Goal: Information Seeking & Learning: Find contact information

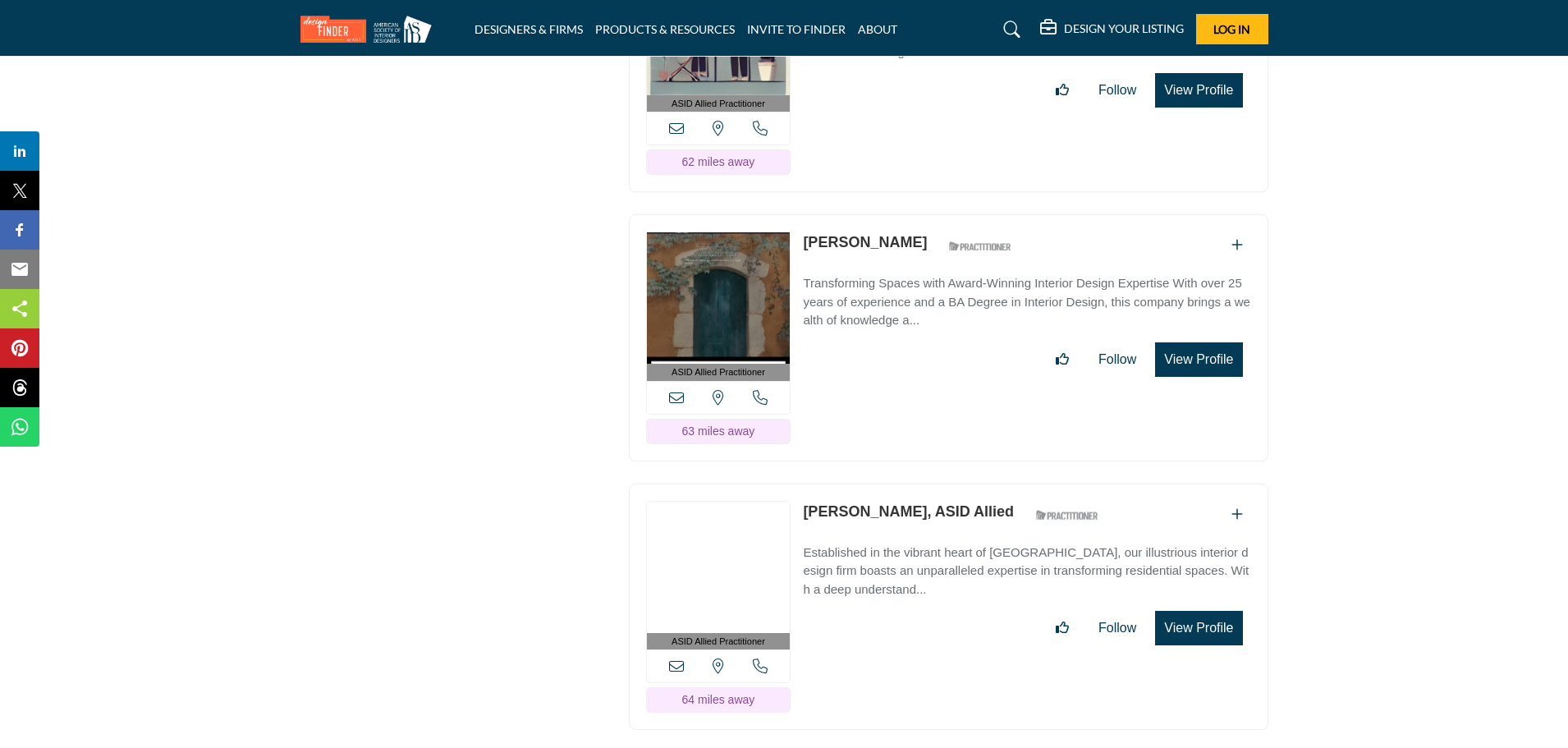
scroll to position [19122, 0]
drag, startPoint x: 800, startPoint y: 414, endPoint x: 882, endPoint y: 417, distance: 82.1
click at [882, 484] on div "ASID Allied Practitioner ASID Allied Practitioners have successfully completed …" at bounding box center [948, 607] width 639 height 247
copy link "[PERSON_NAME]"
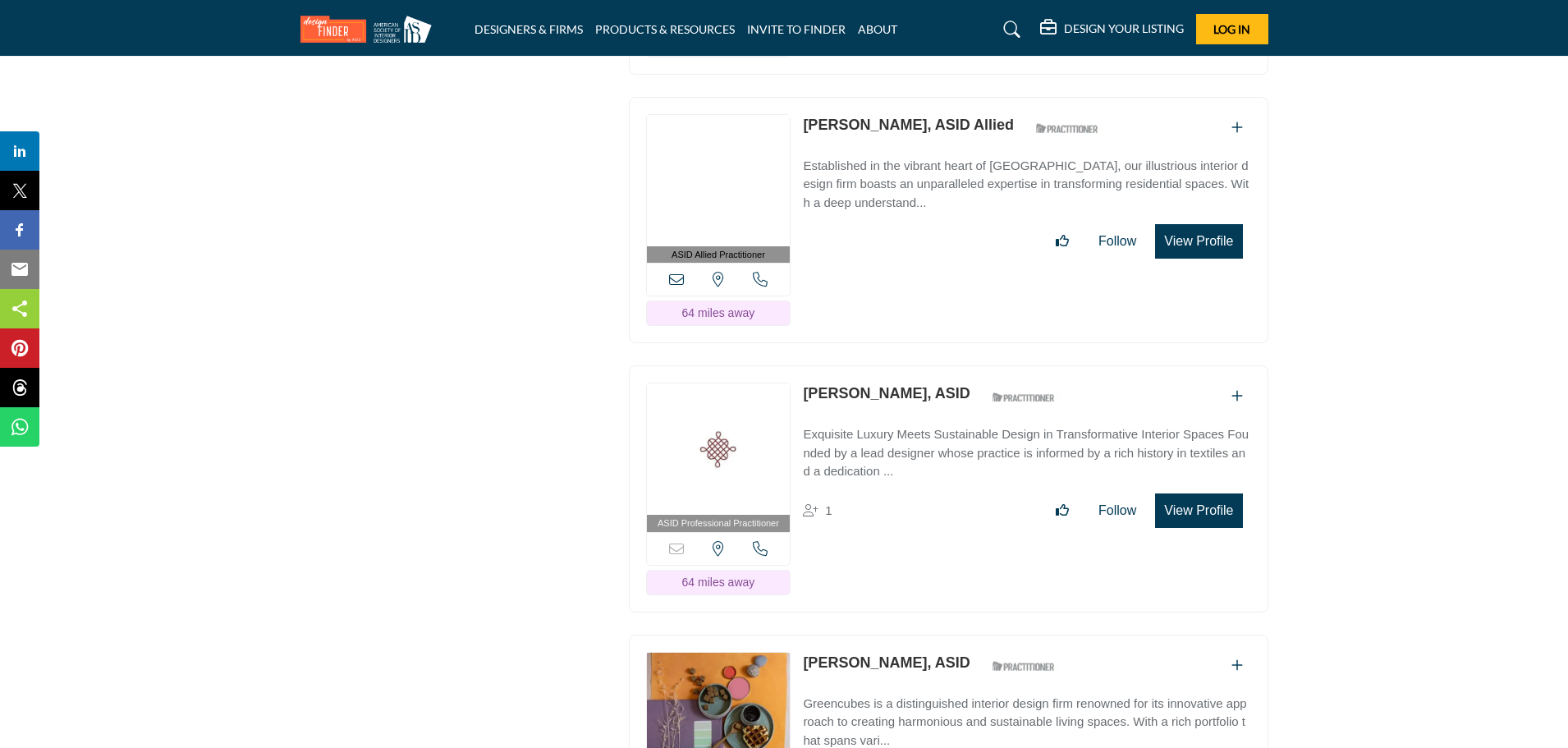
scroll to position [19587, 0]
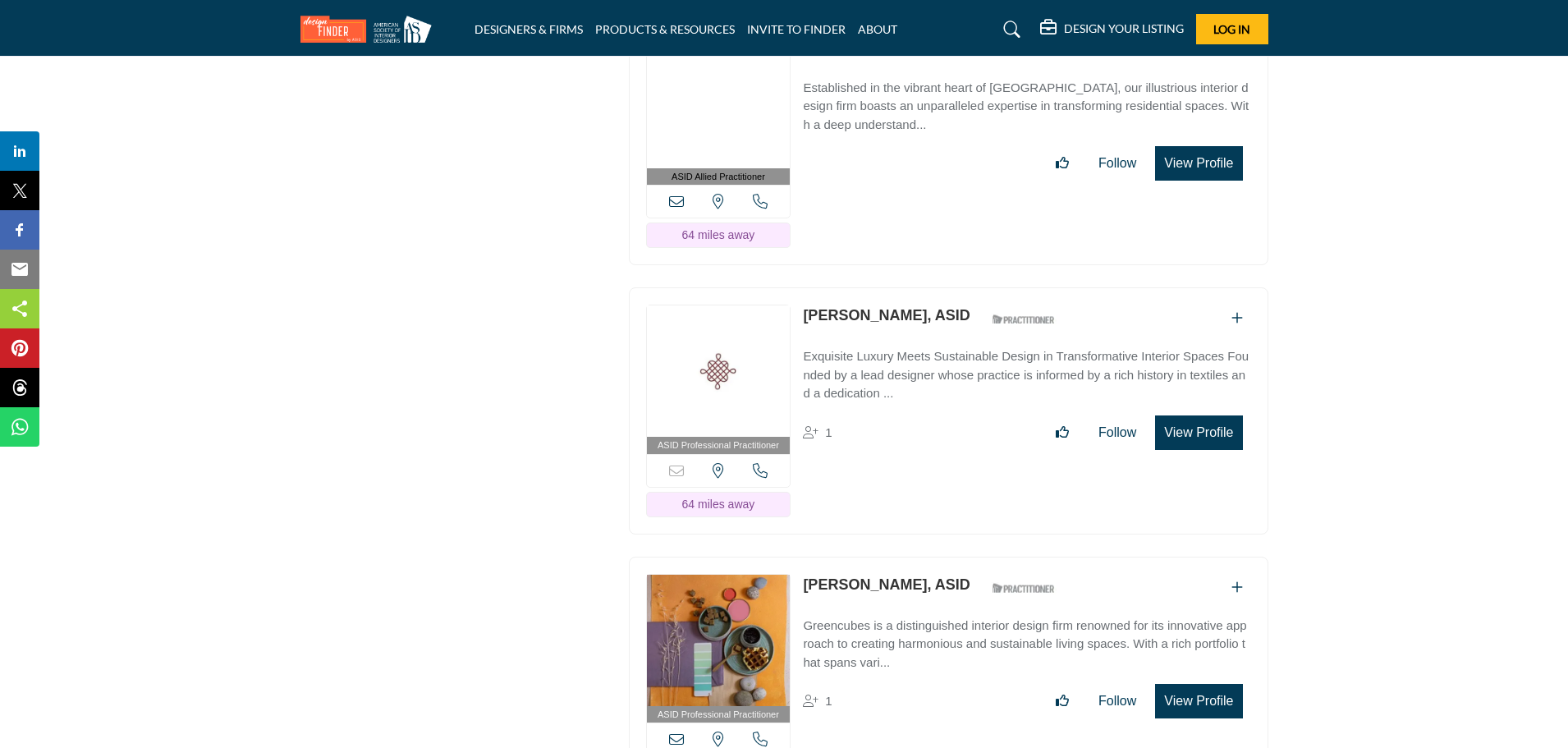
drag, startPoint x: 801, startPoint y: 215, endPoint x: 892, endPoint y: 217, distance: 91.0
click at [892, 287] on div "ASID Professional Practitioner ASID Professional Practitioners have successfull…" at bounding box center [948, 410] width 639 height 247
copy link "[PERSON_NAME]"
drag, startPoint x: 799, startPoint y: 483, endPoint x: 882, endPoint y: 487, distance: 83.1
click at [882, 556] on div "ASID Professional Practitioner ASID Professional Practitioners have successfull…" at bounding box center [948, 679] width 639 height 247
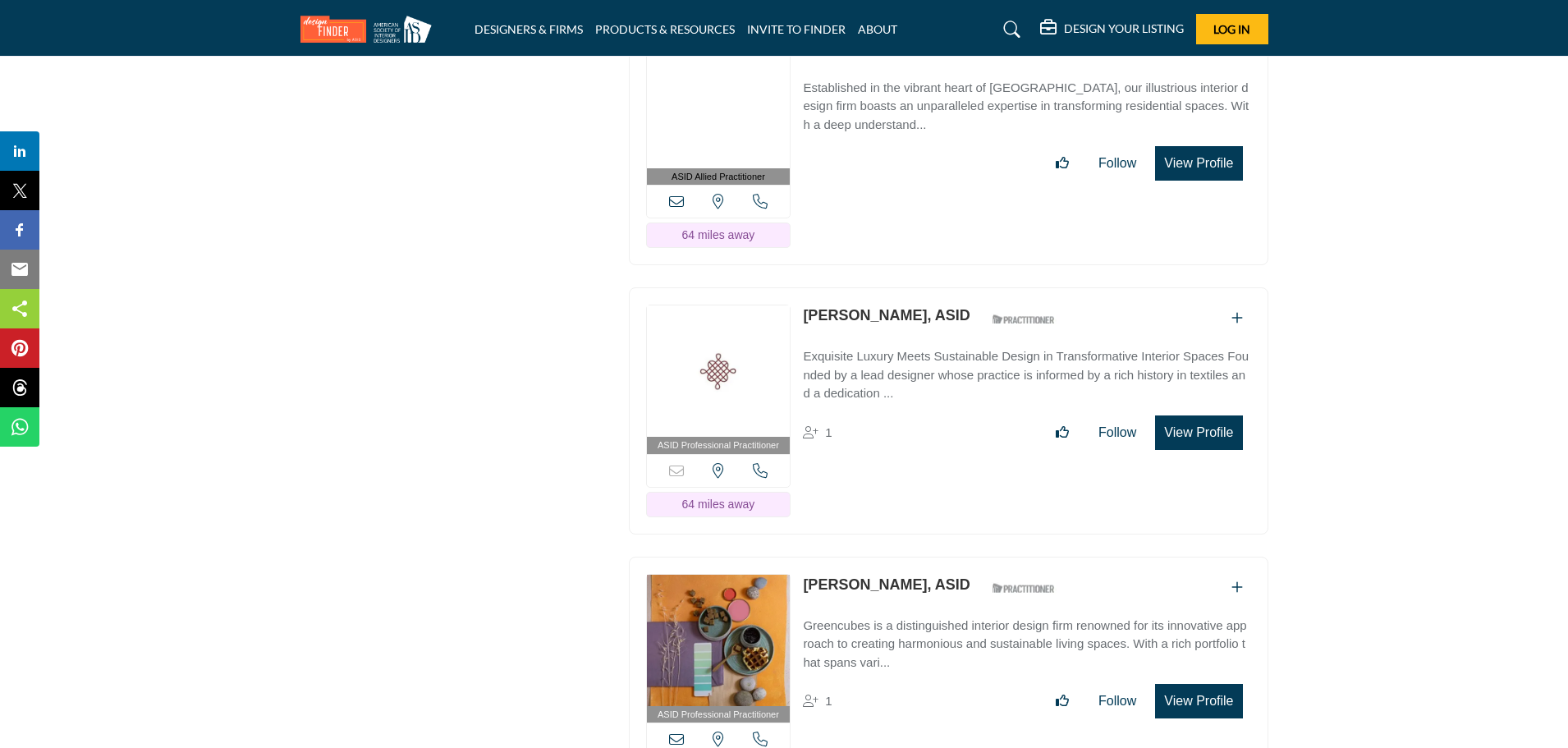
copy link "[PERSON_NAME]"
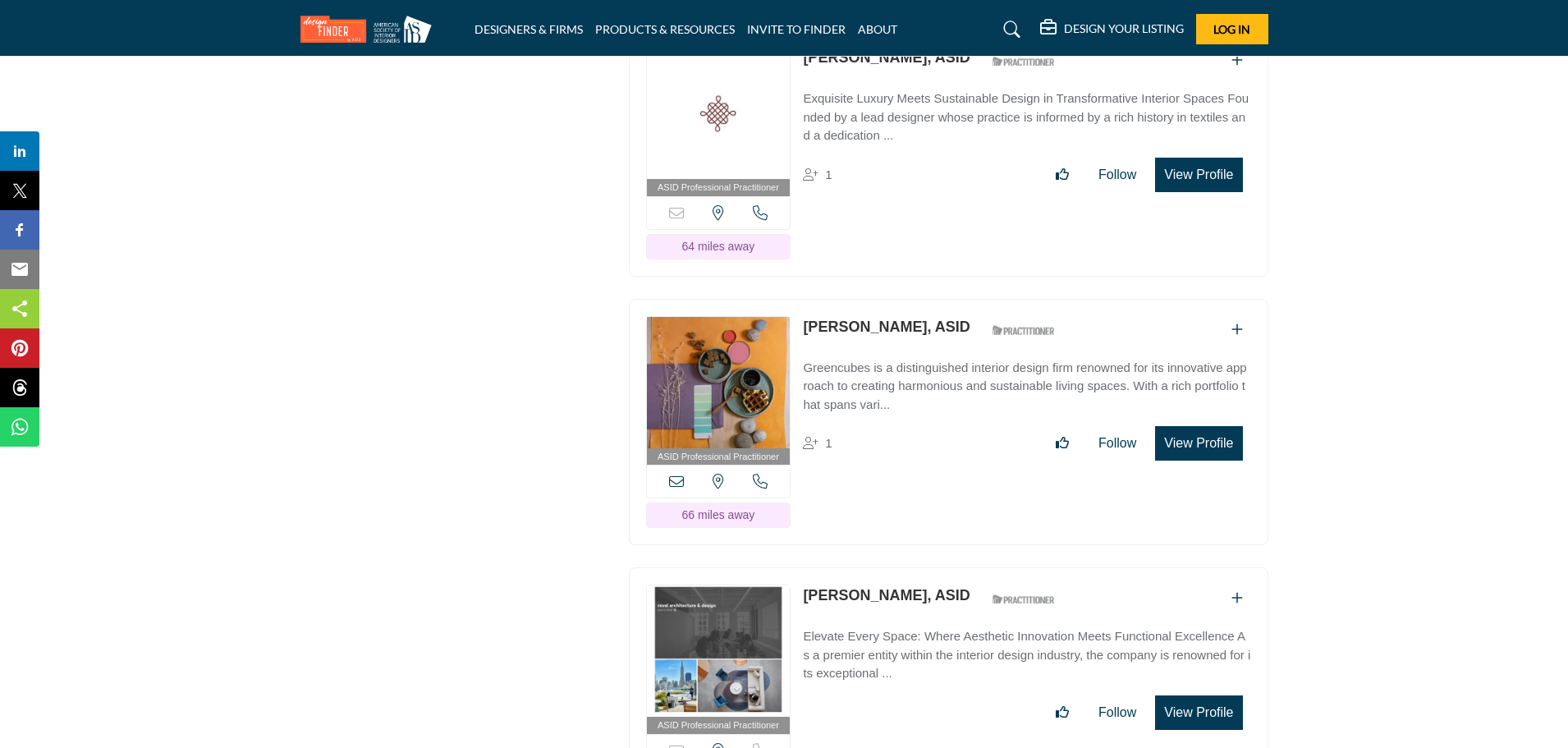
scroll to position [20025, 0]
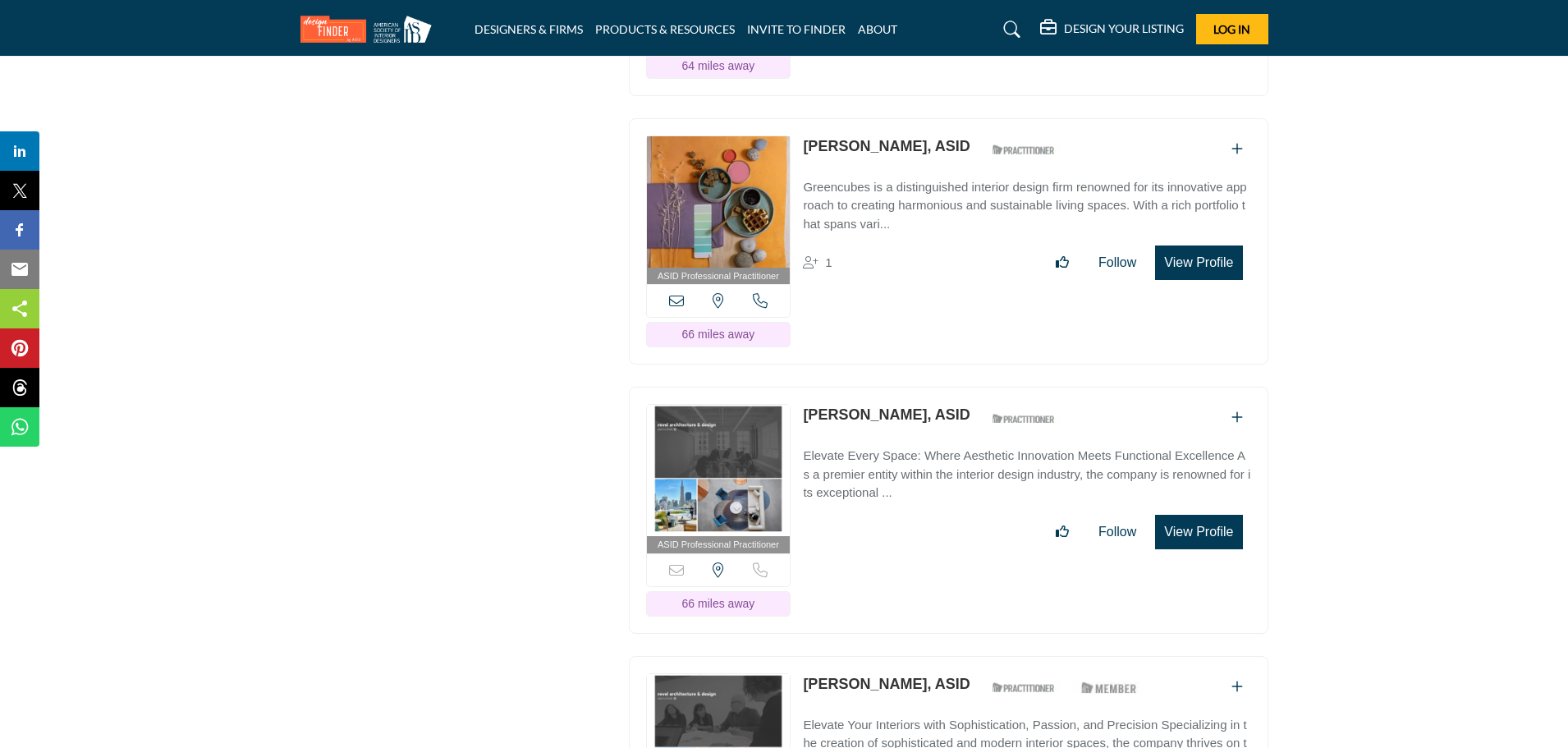
drag, startPoint x: 797, startPoint y: 312, endPoint x: 895, endPoint y: 314, distance: 98.0
click at [895, 386] on div "ASID Professional Practitioner ASID Professional Practitioners have successfull…" at bounding box center [948, 509] width 639 height 247
copy link "[PERSON_NAME]"
drag, startPoint x: 798, startPoint y: 580, endPoint x: 903, endPoint y: 586, distance: 105.2
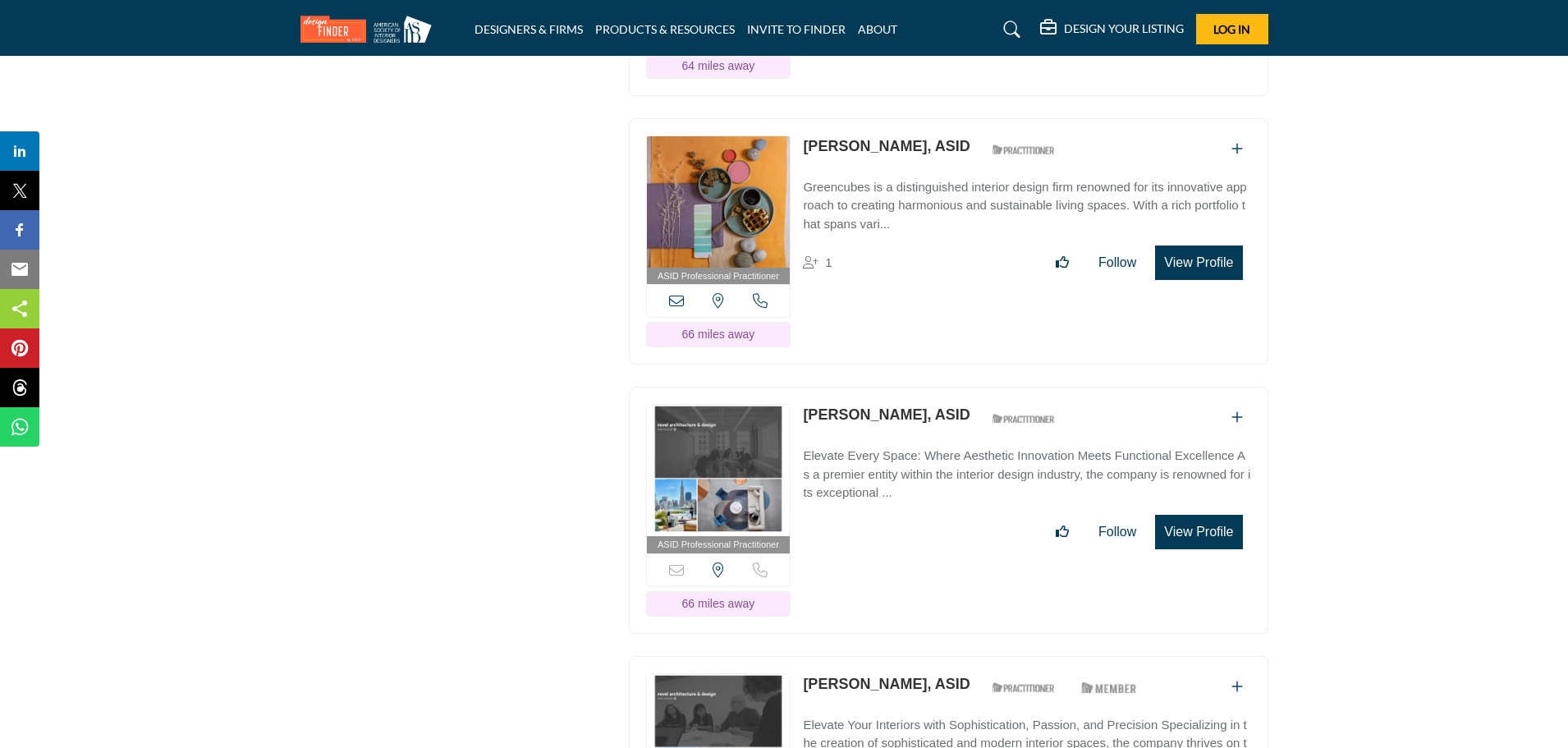
copy link "[PERSON_NAME]"
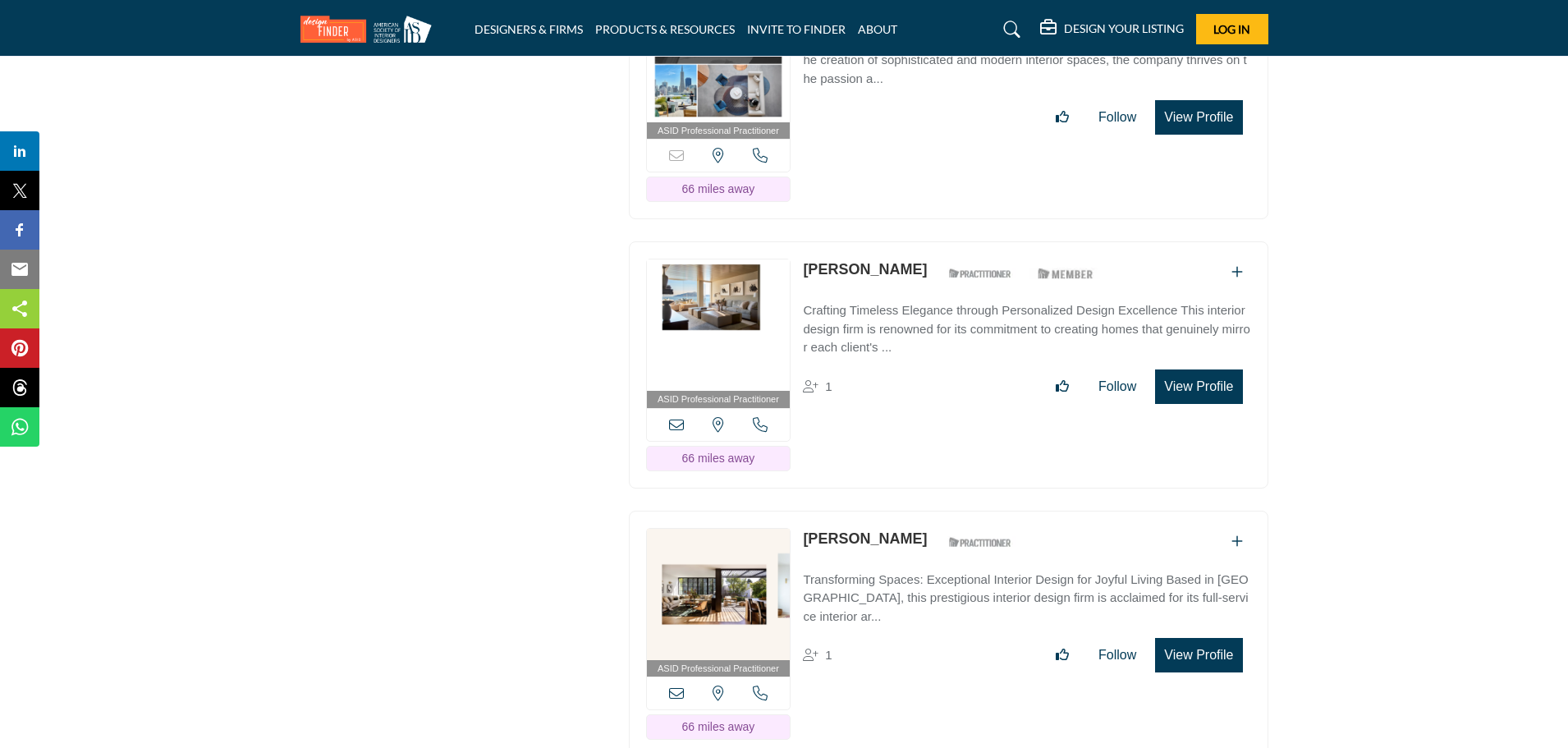
scroll to position [20772, 0]
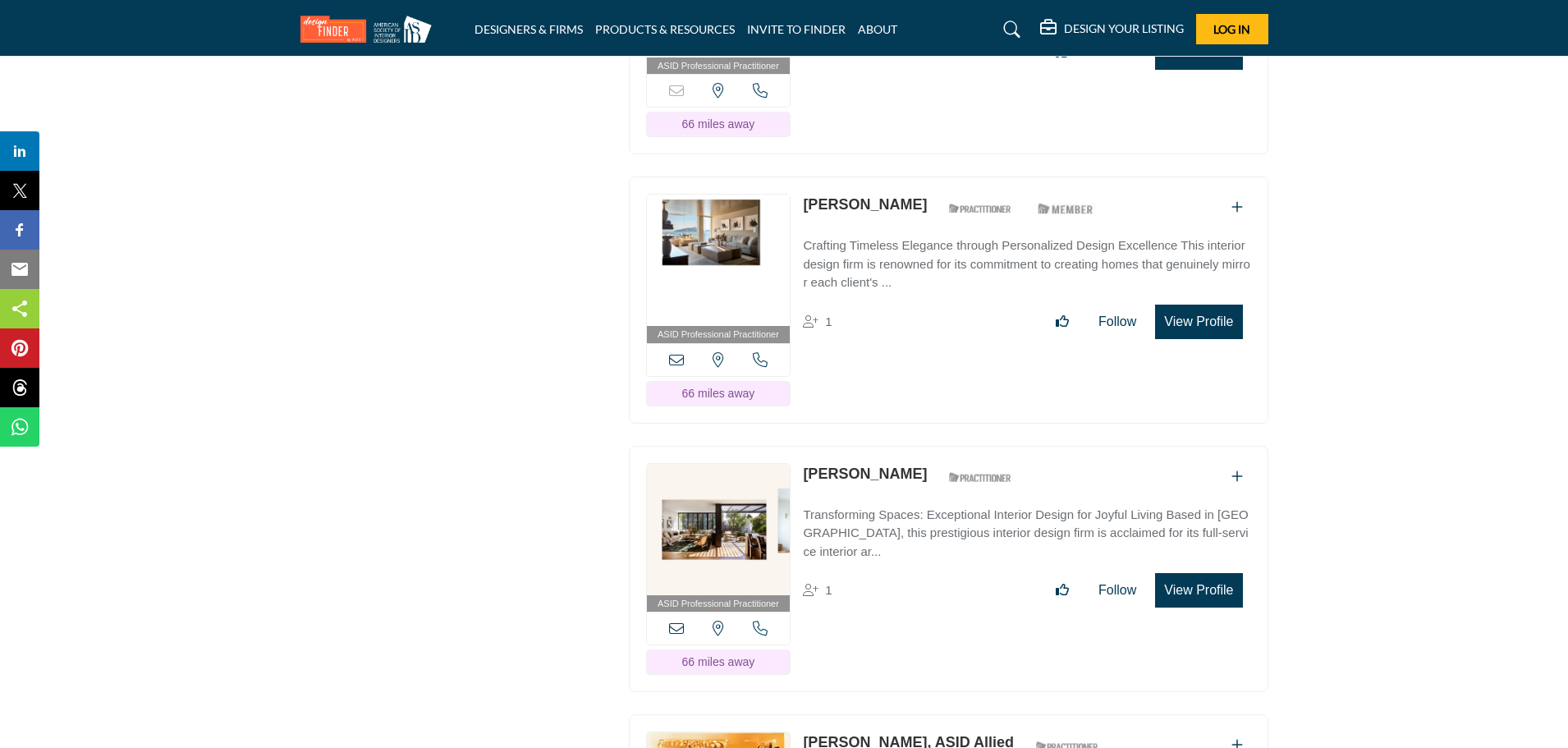
click at [789, 177] on div "ASID Professional Practitioner ASID Professional Practitioners have successfull…" at bounding box center [948, 300] width 639 height 247
drag, startPoint x: 802, startPoint y: 100, endPoint x: 899, endPoint y: 101, distance: 97.0
click at [899, 177] on div "ASID Professional Practitioner ASID Professional Practitioners have successfull…" at bounding box center [948, 300] width 639 height 247
copy link "[PERSON_NAME]"
drag, startPoint x: 800, startPoint y: 368, endPoint x: 899, endPoint y: 376, distance: 99.3
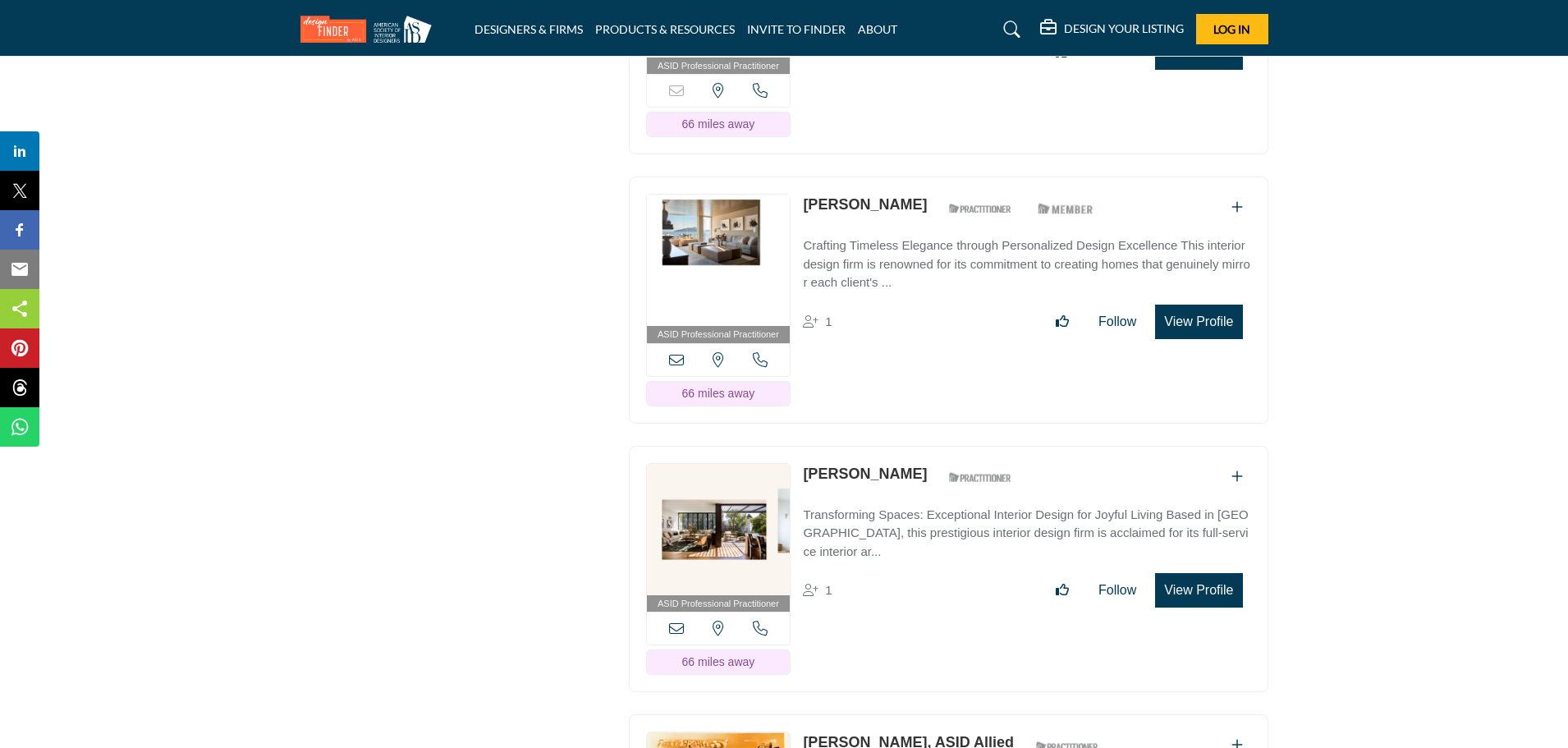
click at [899, 446] on div "ASID Professional Practitioner ASID Professional Practitioners have successfull…" at bounding box center [948, 568] width 639 height 247
copy div "[PERSON_NAME]"
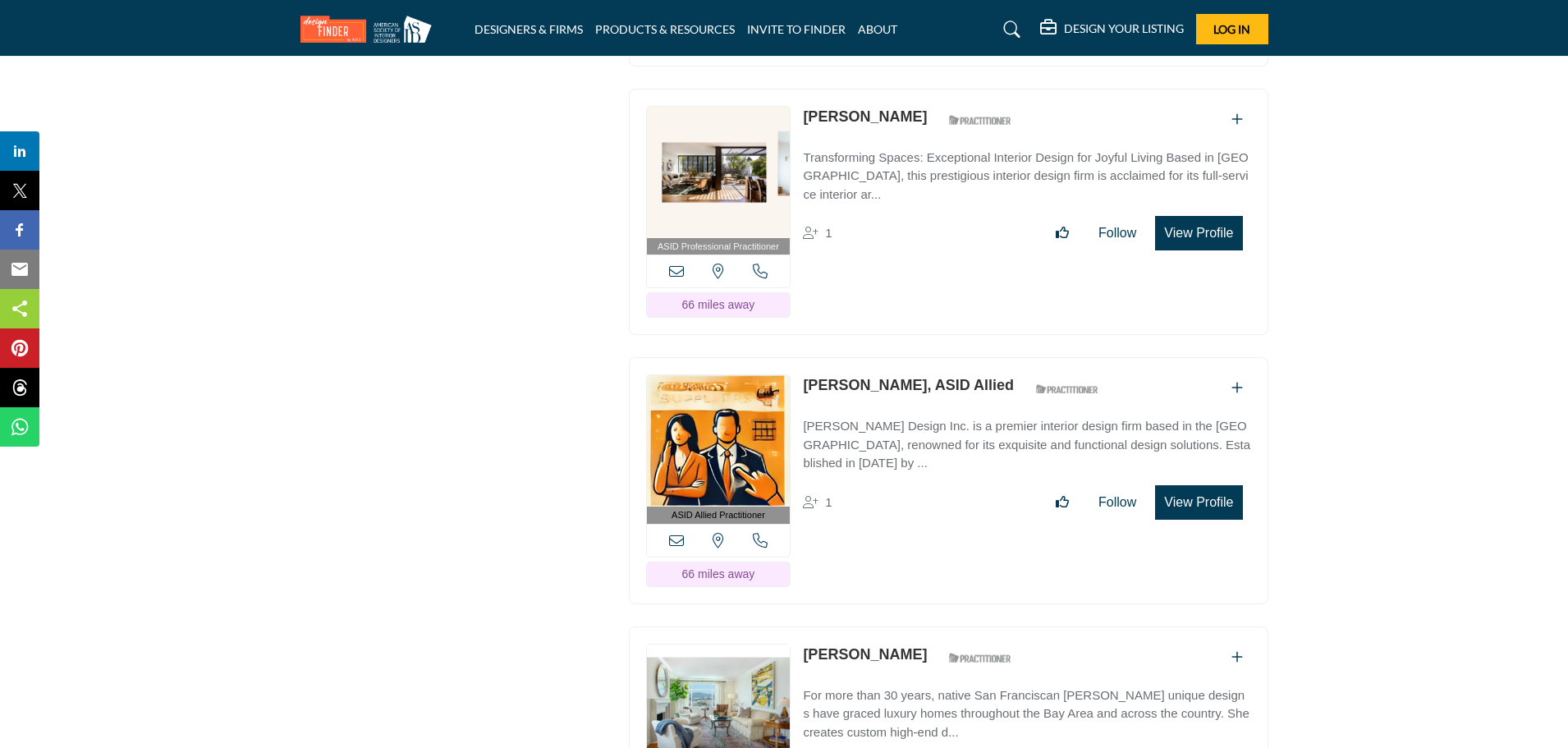
scroll to position [20977, 0]
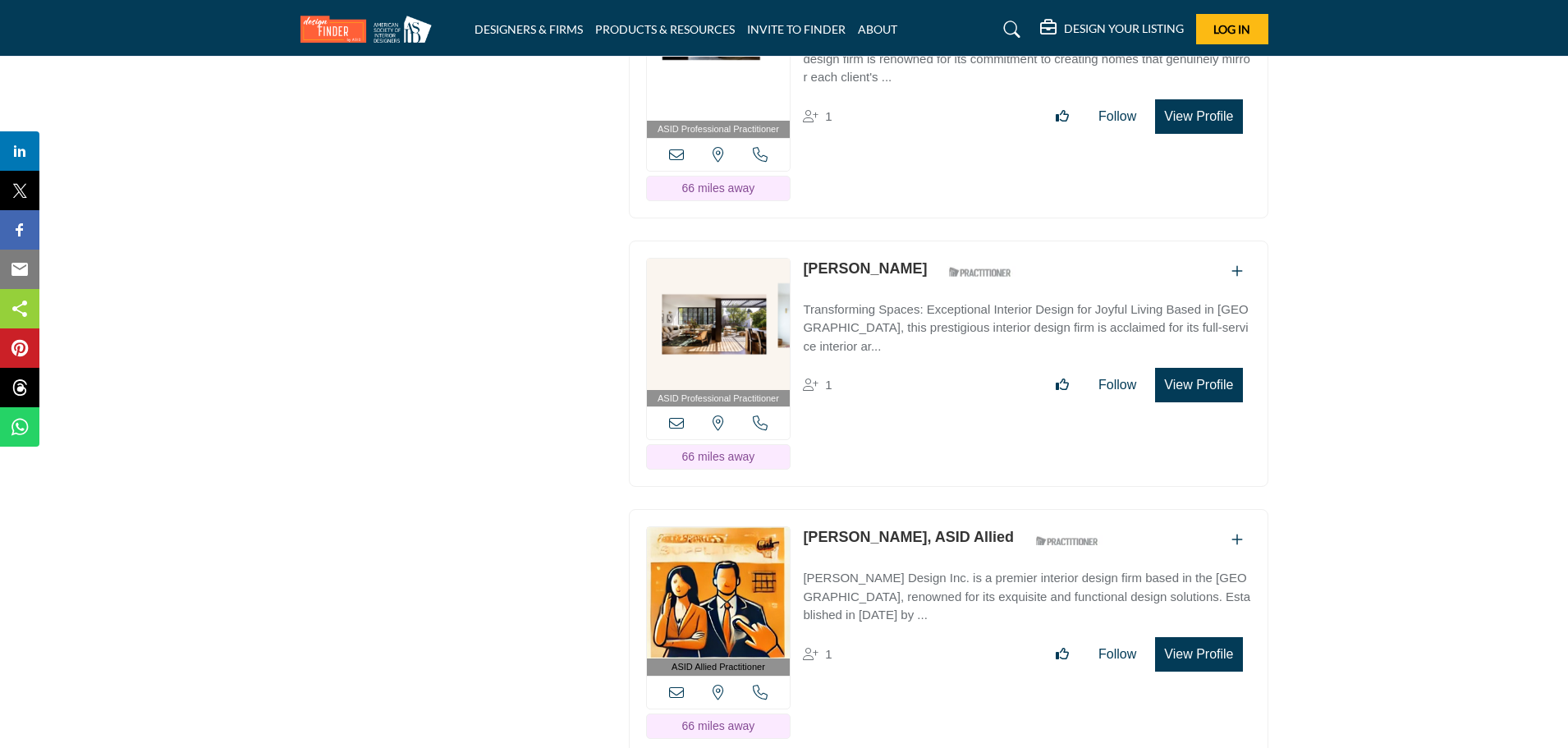
drag, startPoint x: 801, startPoint y: 431, endPoint x: 899, endPoint y: 434, distance: 98.0
click at [899, 509] on div "ASID Allied Practitioner ASID Allied Practitioners have successfully completed …" at bounding box center [948, 632] width 639 height 247
copy link "[PERSON_NAME]"
